Goal: Communication & Community: Answer question/provide support

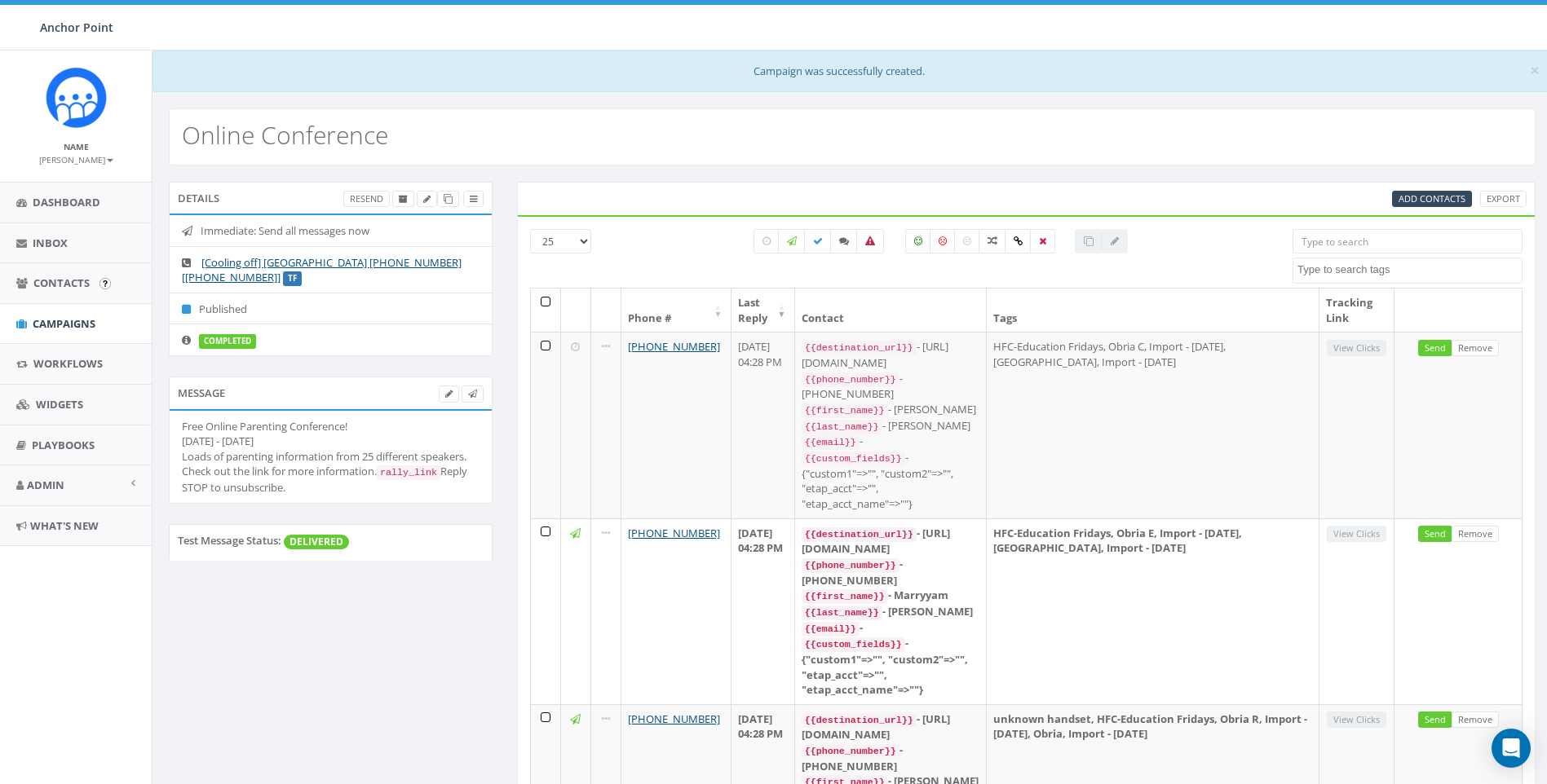
select select
click at [73, 325] on span "Campaigns" at bounding box center [64, 323] width 63 height 15
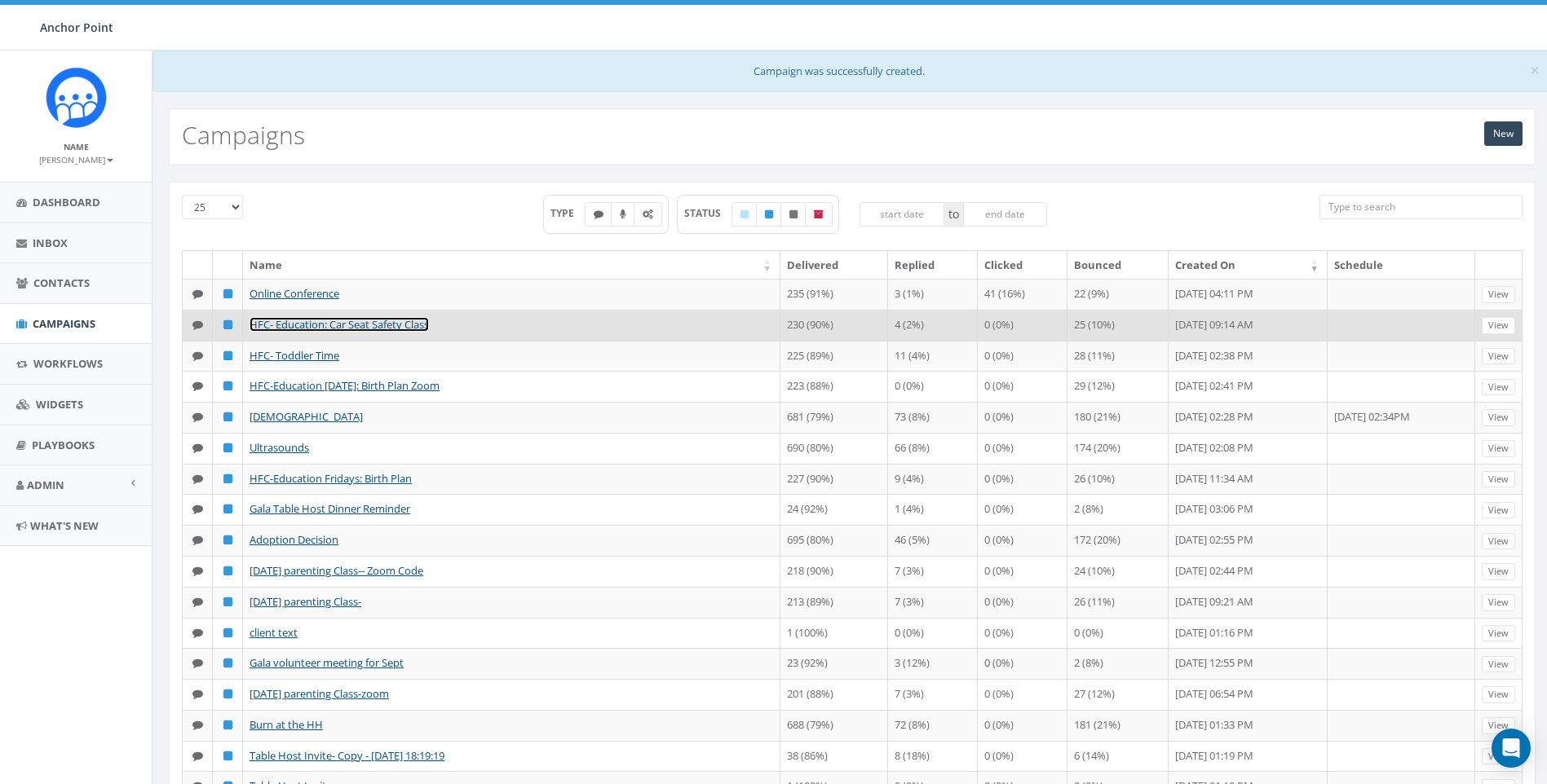
click at [404, 328] on link "HFC- Education: Car Seat Safety Class" at bounding box center [339, 324] width 179 height 15
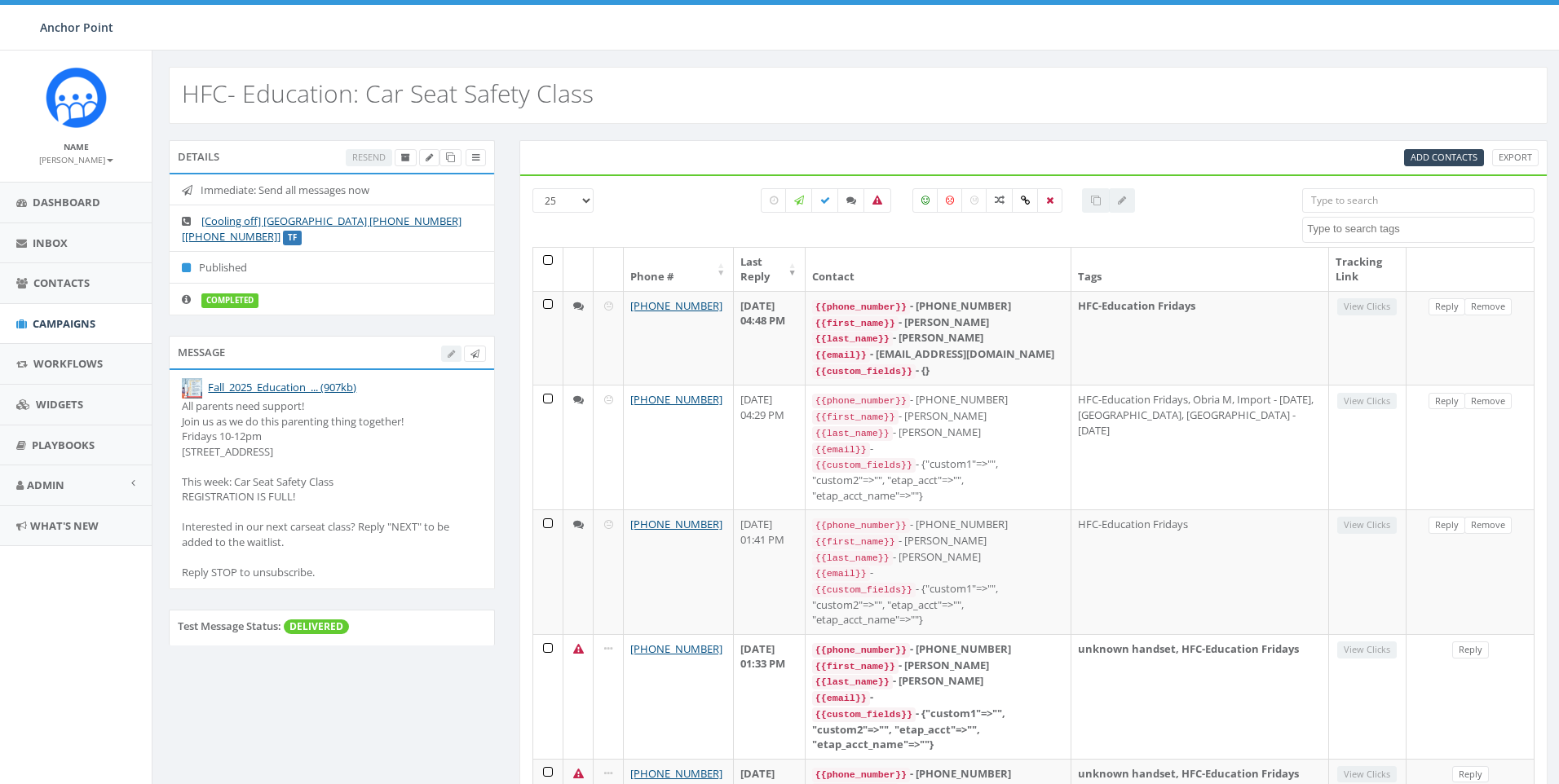
select select
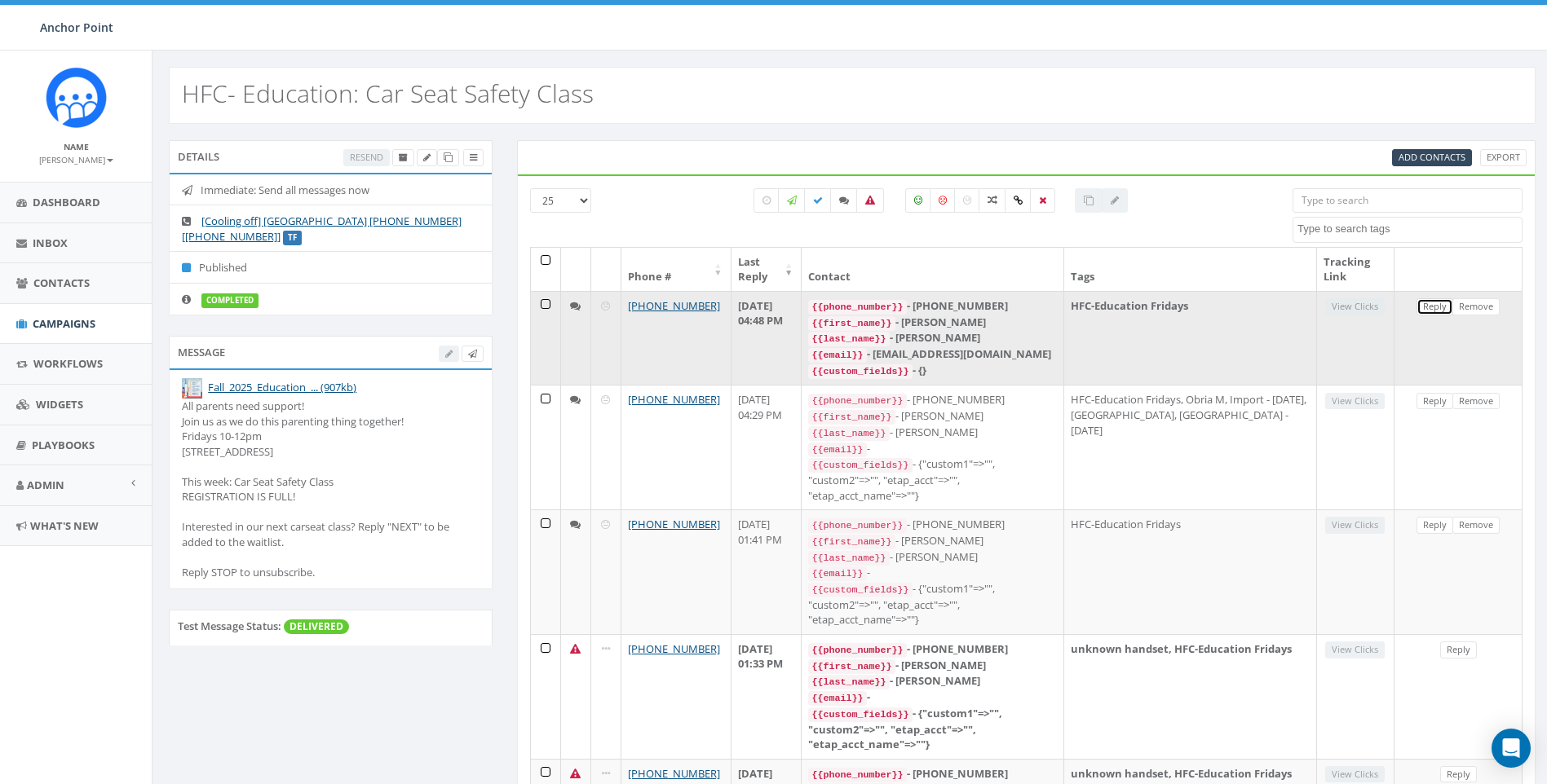
click at [1438, 309] on link "Reply" at bounding box center [1434, 307] width 37 height 17
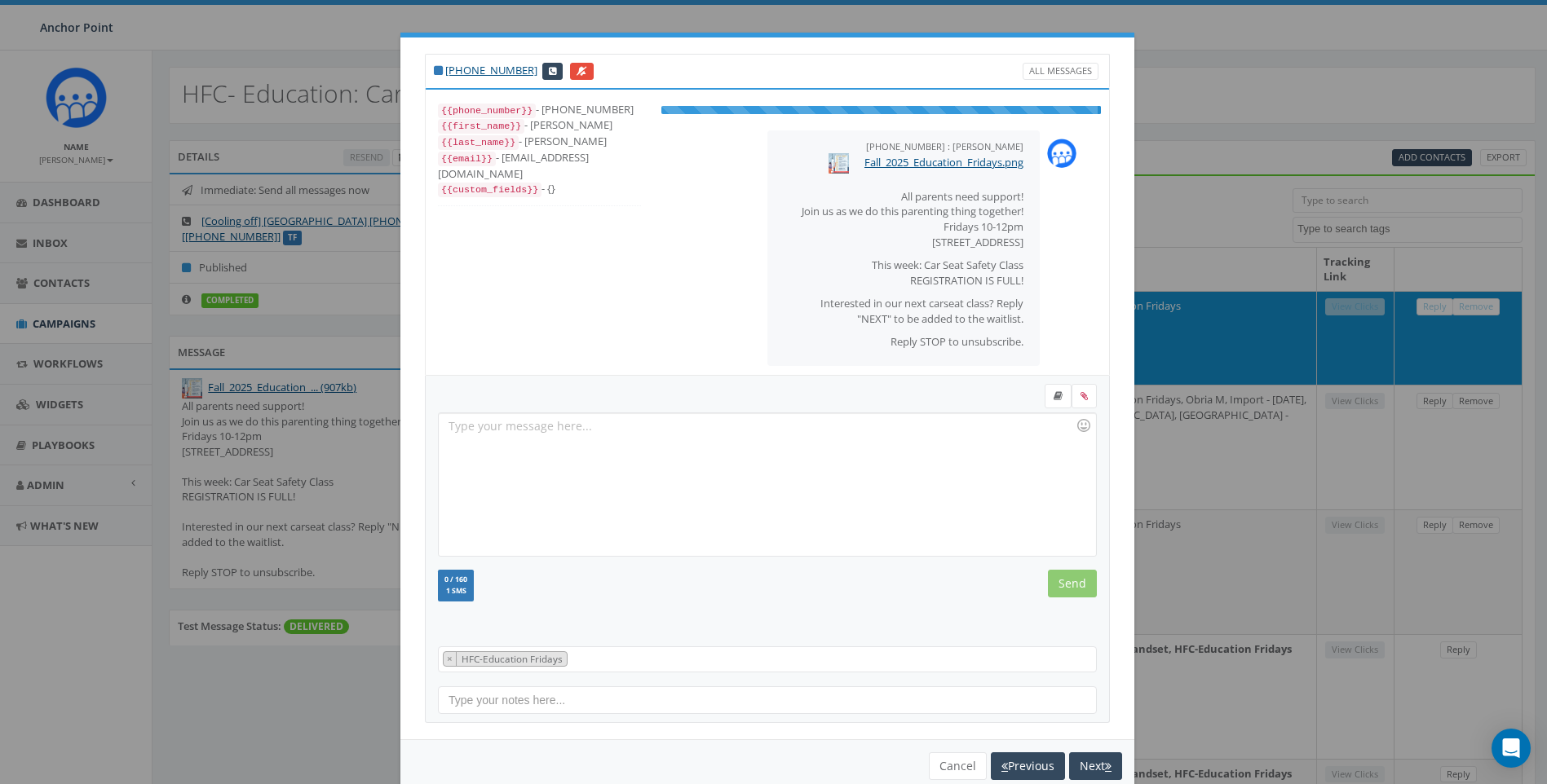
scroll to position [62, 0]
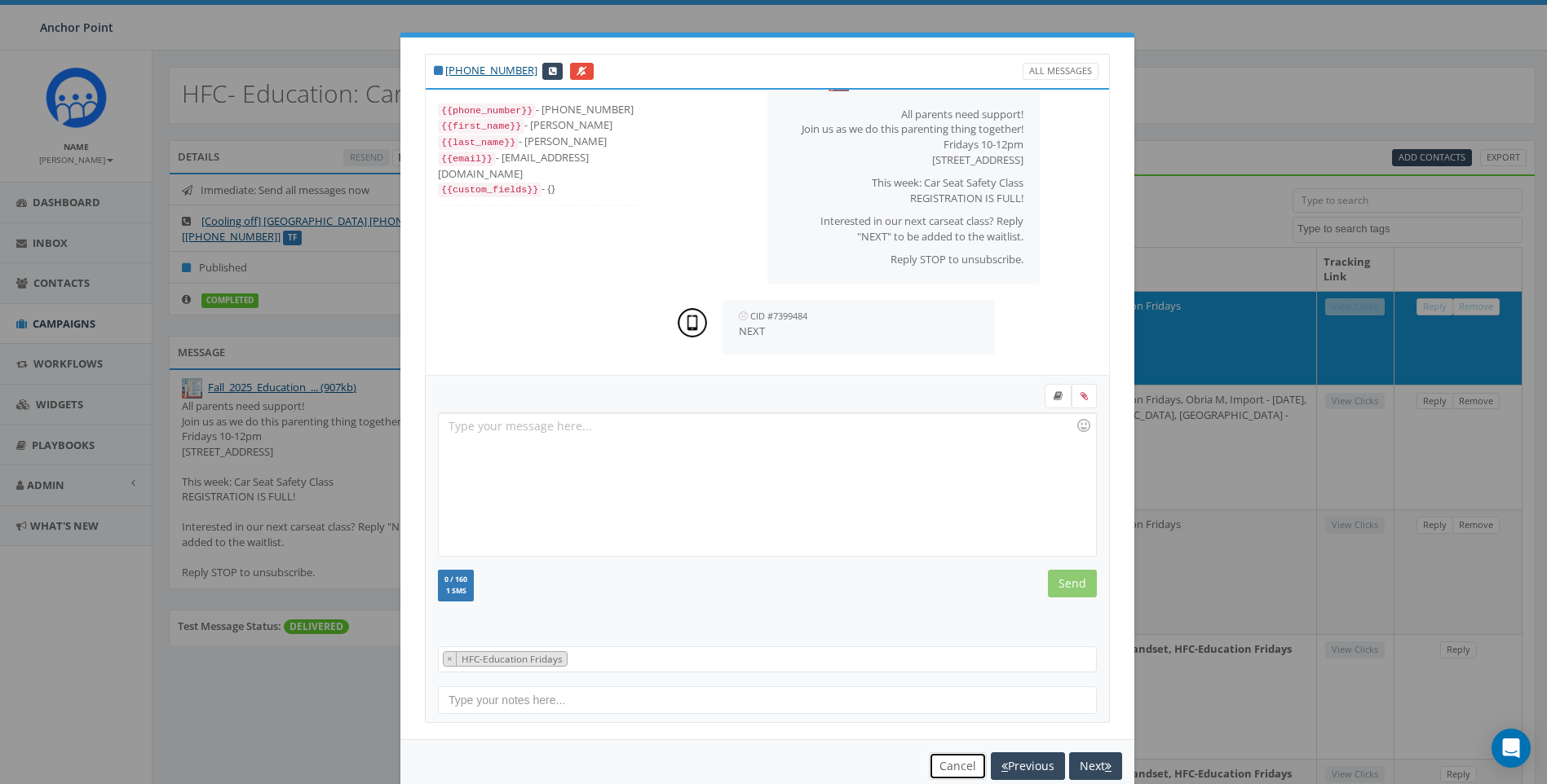
click at [953, 768] on button "Cancel" at bounding box center [958, 766] width 58 height 28
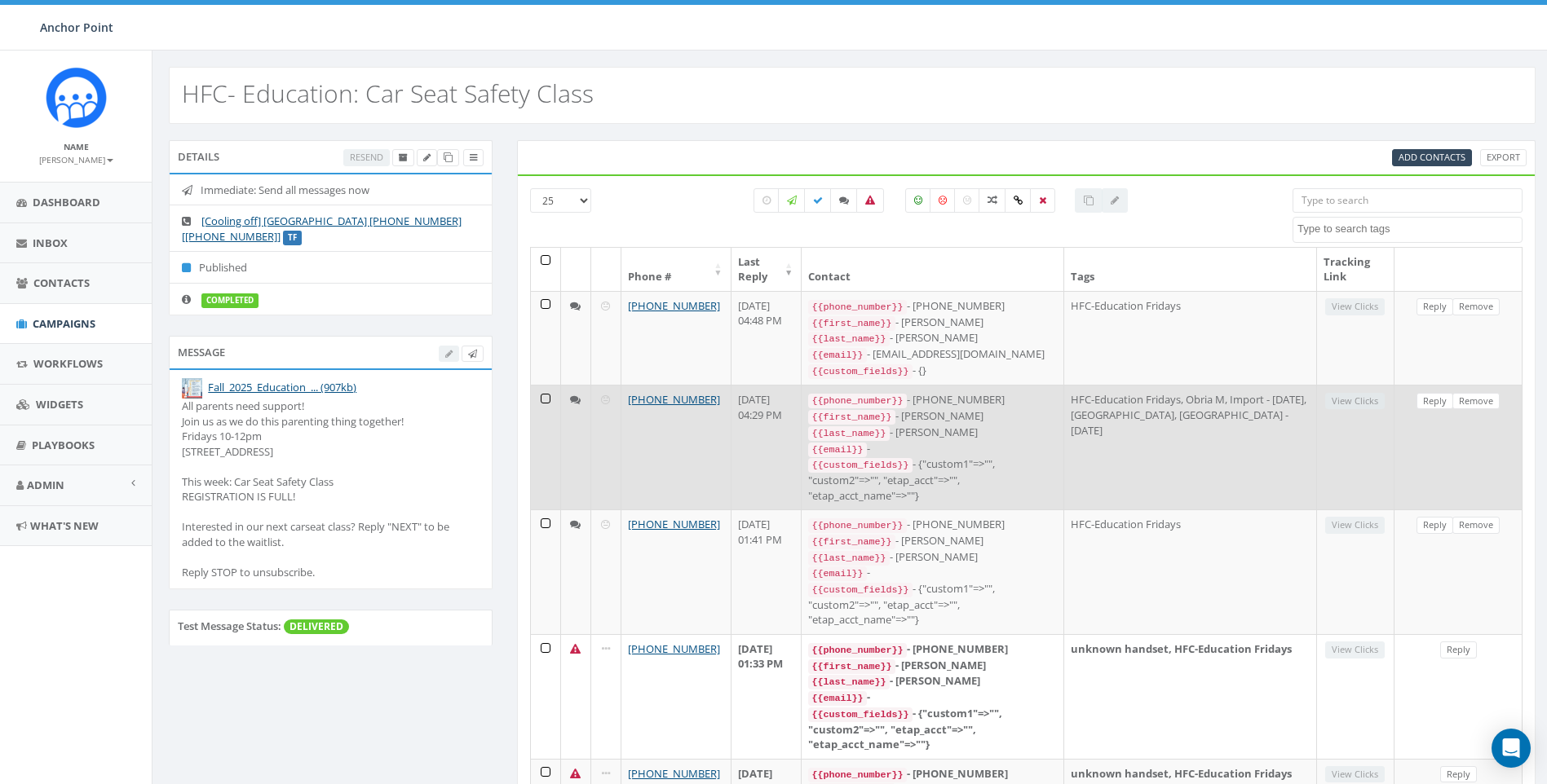
click at [1314, 461] on td "HFC-Education Fridays, Obria M, Import - 06/10/2025, Obria, Import - 06/02/2025" at bounding box center [1190, 447] width 253 height 125
click at [1428, 399] on link "Reply" at bounding box center [1434, 401] width 37 height 17
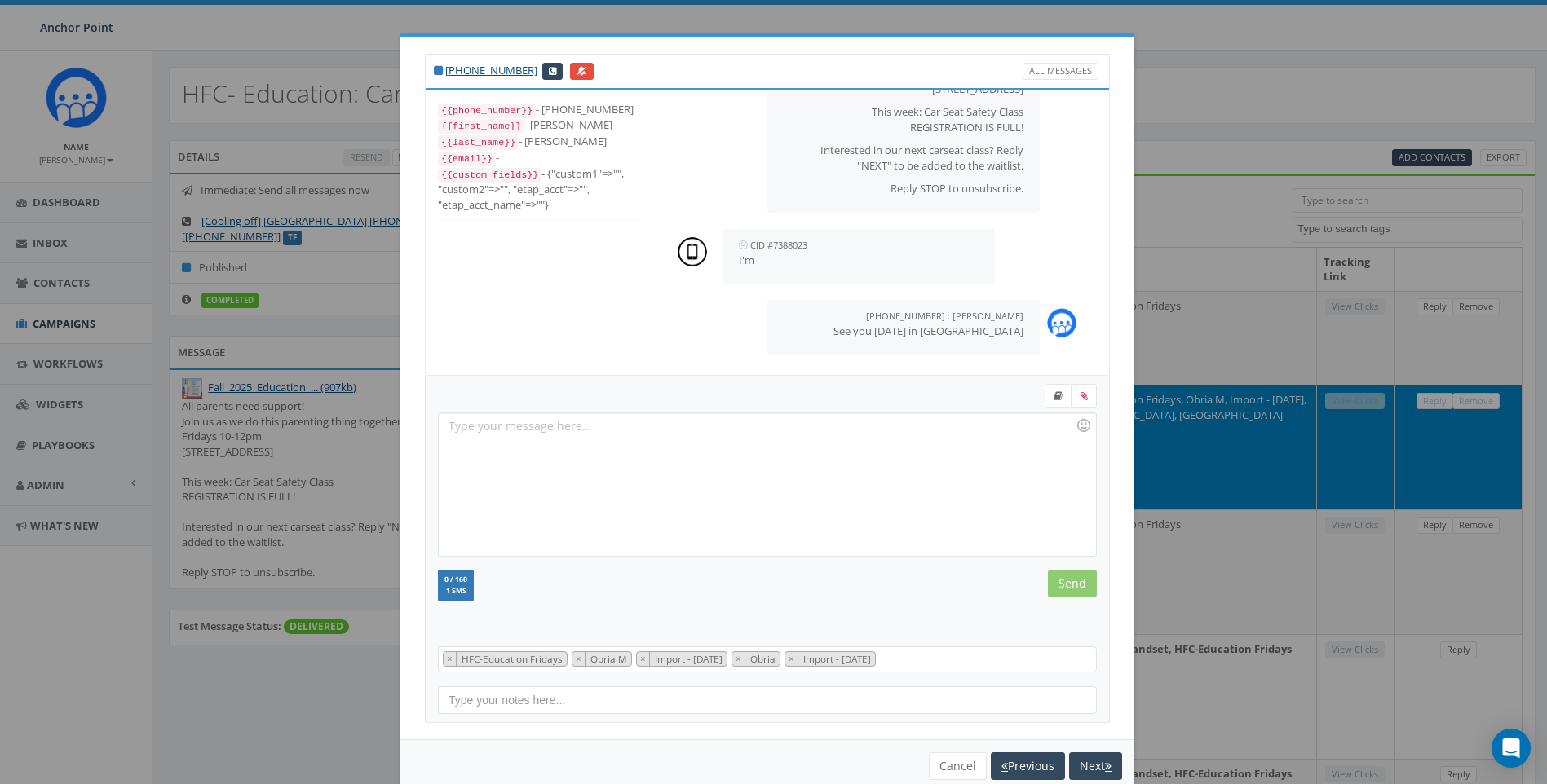
scroll to position [65, 0]
click at [957, 771] on button "Cancel" at bounding box center [958, 766] width 58 height 28
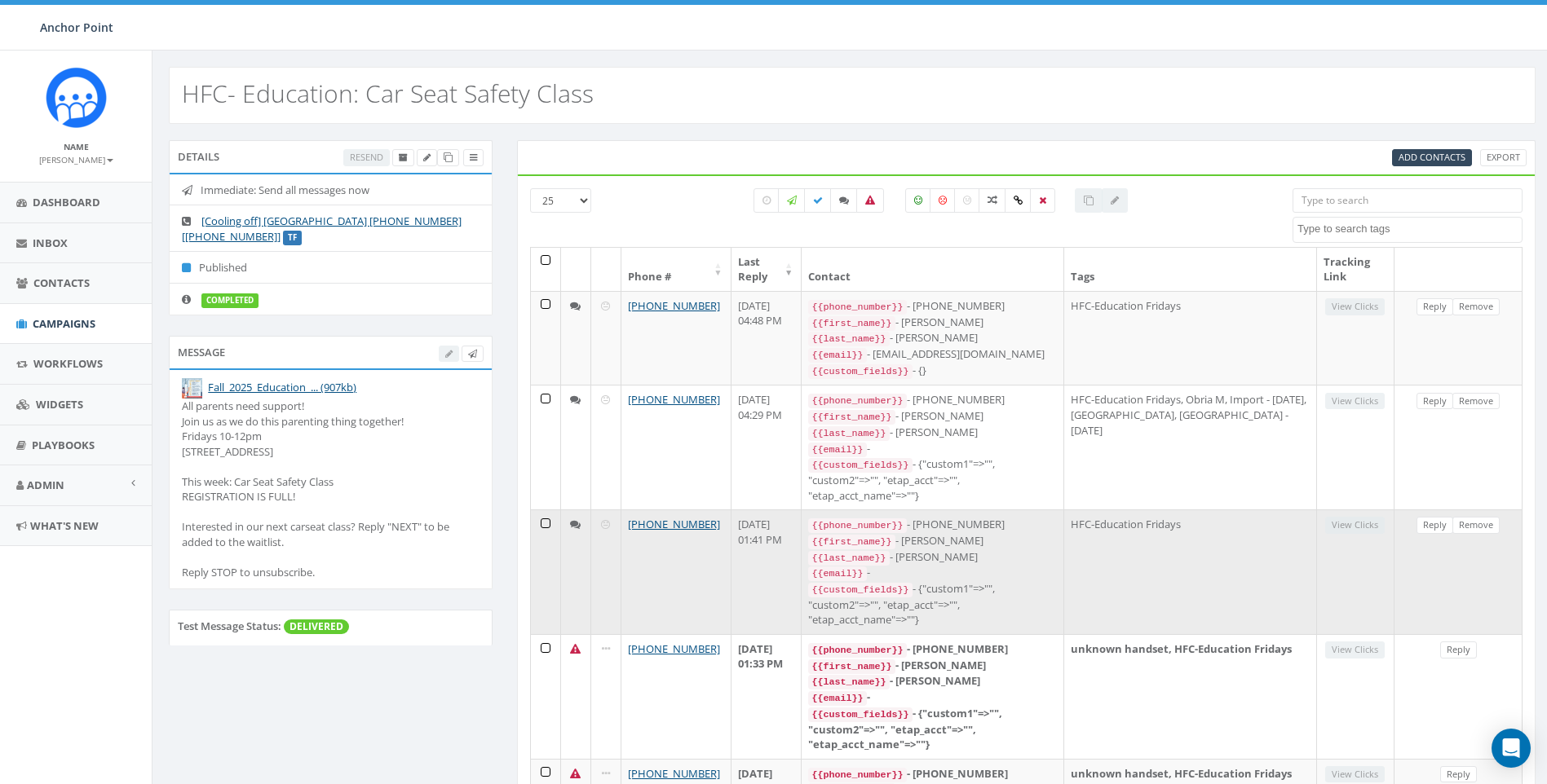
click at [1313, 532] on td "HFC-Education Fridays" at bounding box center [1190, 571] width 253 height 125
click at [1427, 517] on link "Reply" at bounding box center [1434, 526] width 37 height 17
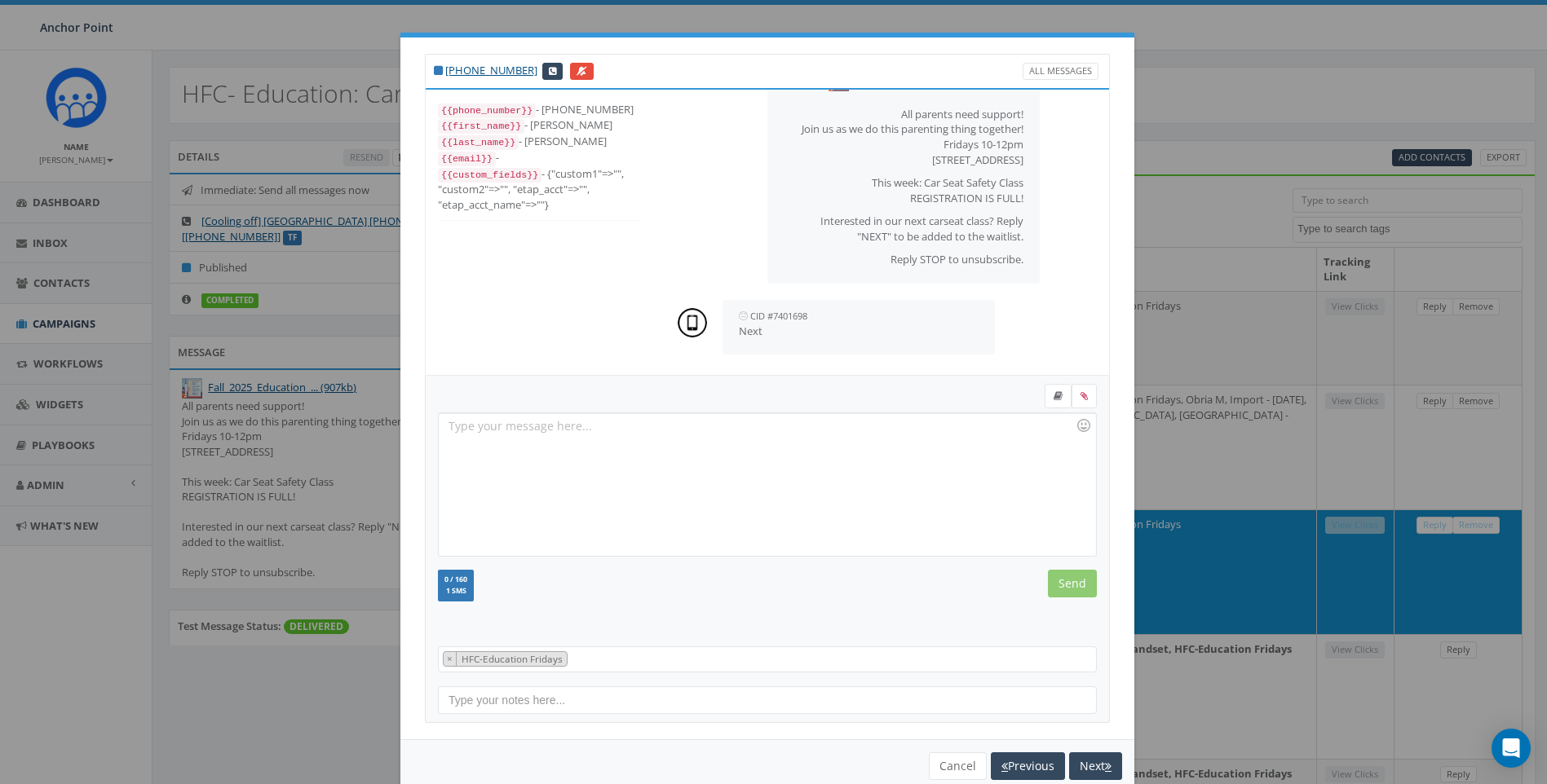
scroll to position [62, 0]
click at [958, 768] on button "Cancel" at bounding box center [958, 766] width 58 height 28
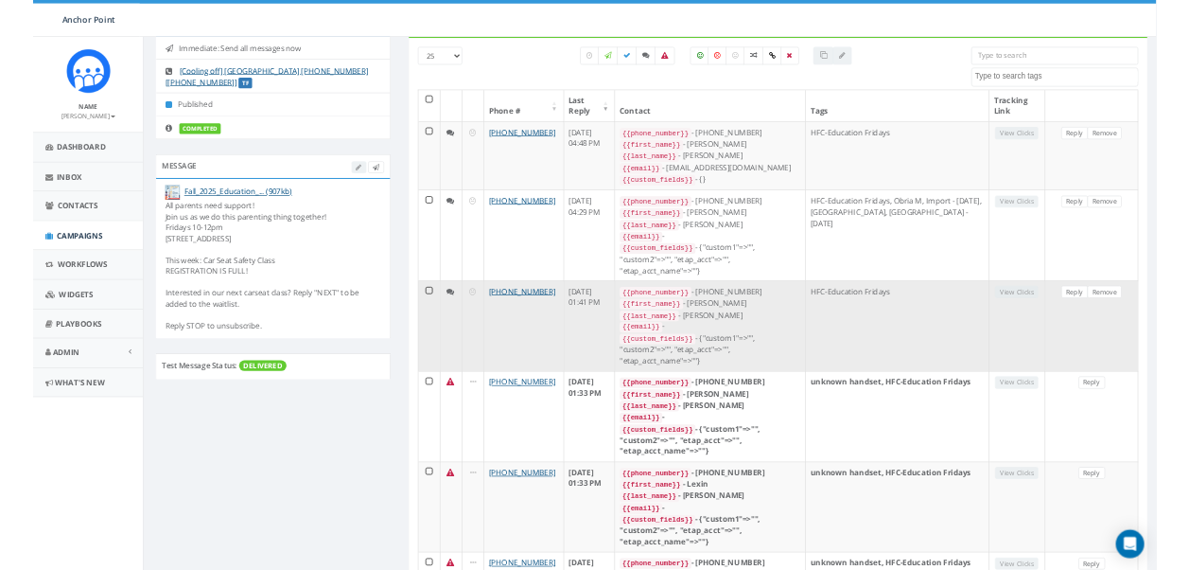
scroll to position [0, 0]
